Goal: Navigation & Orientation: Understand site structure

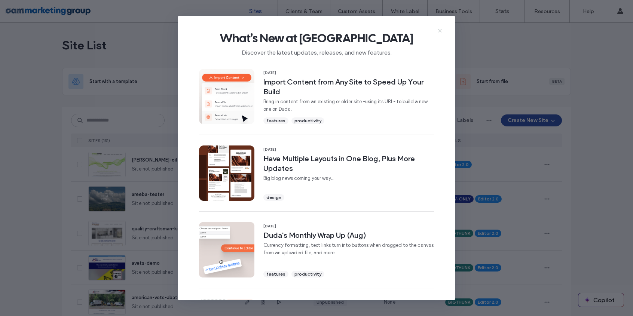
click at [439, 31] on icon at bounding box center [440, 31] width 6 height 6
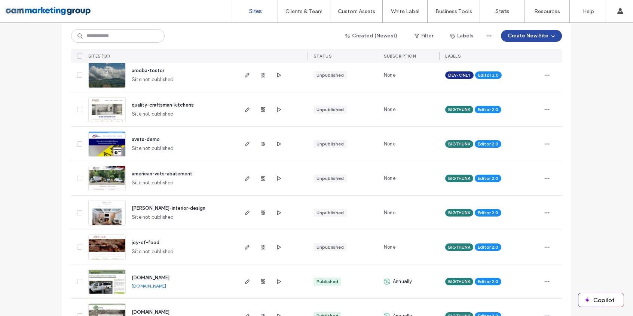
scroll to position [162, 0]
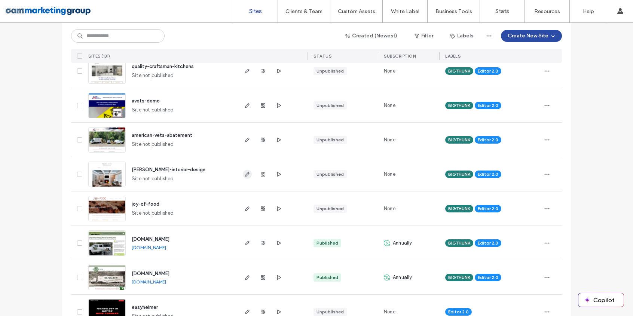
click at [245, 175] on icon "button" at bounding box center [247, 174] width 6 height 6
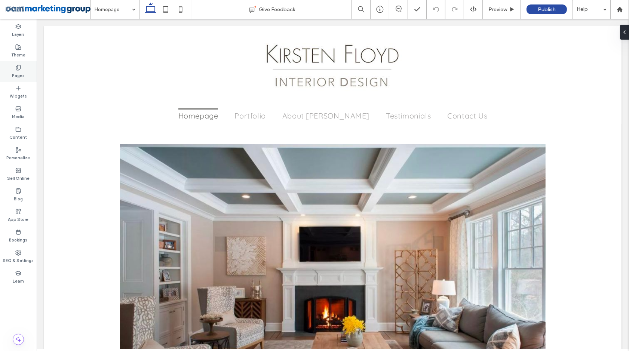
click at [16, 66] on icon at bounding box center [18, 68] width 6 height 6
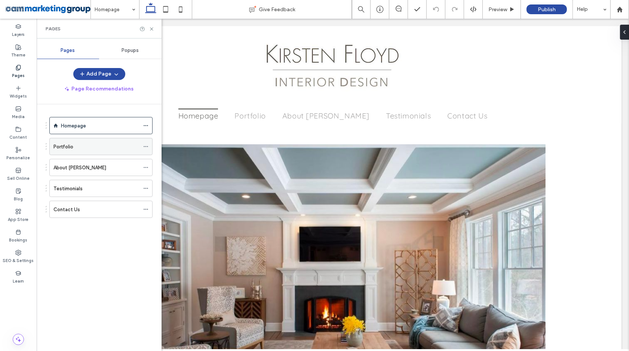
click at [83, 140] on div "Portfolio" at bounding box center [97, 146] width 86 height 16
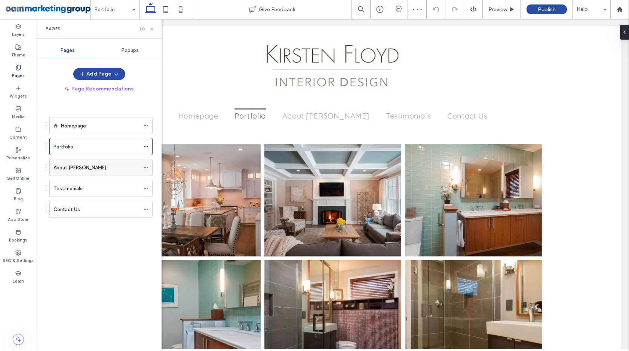
click at [100, 169] on div "About Kirsten" at bounding box center [97, 168] width 86 height 8
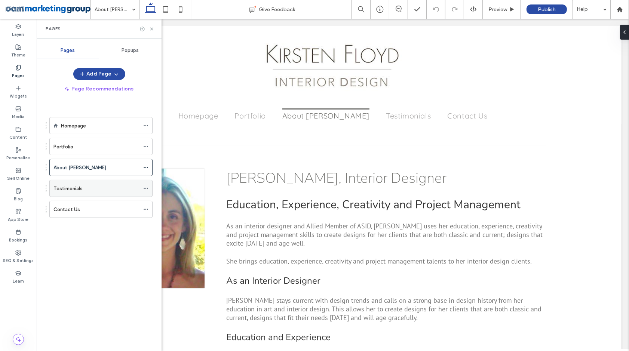
click at [98, 186] on div "Testimonials" at bounding box center [97, 189] width 86 height 8
